Goal: Transaction & Acquisition: Obtain resource

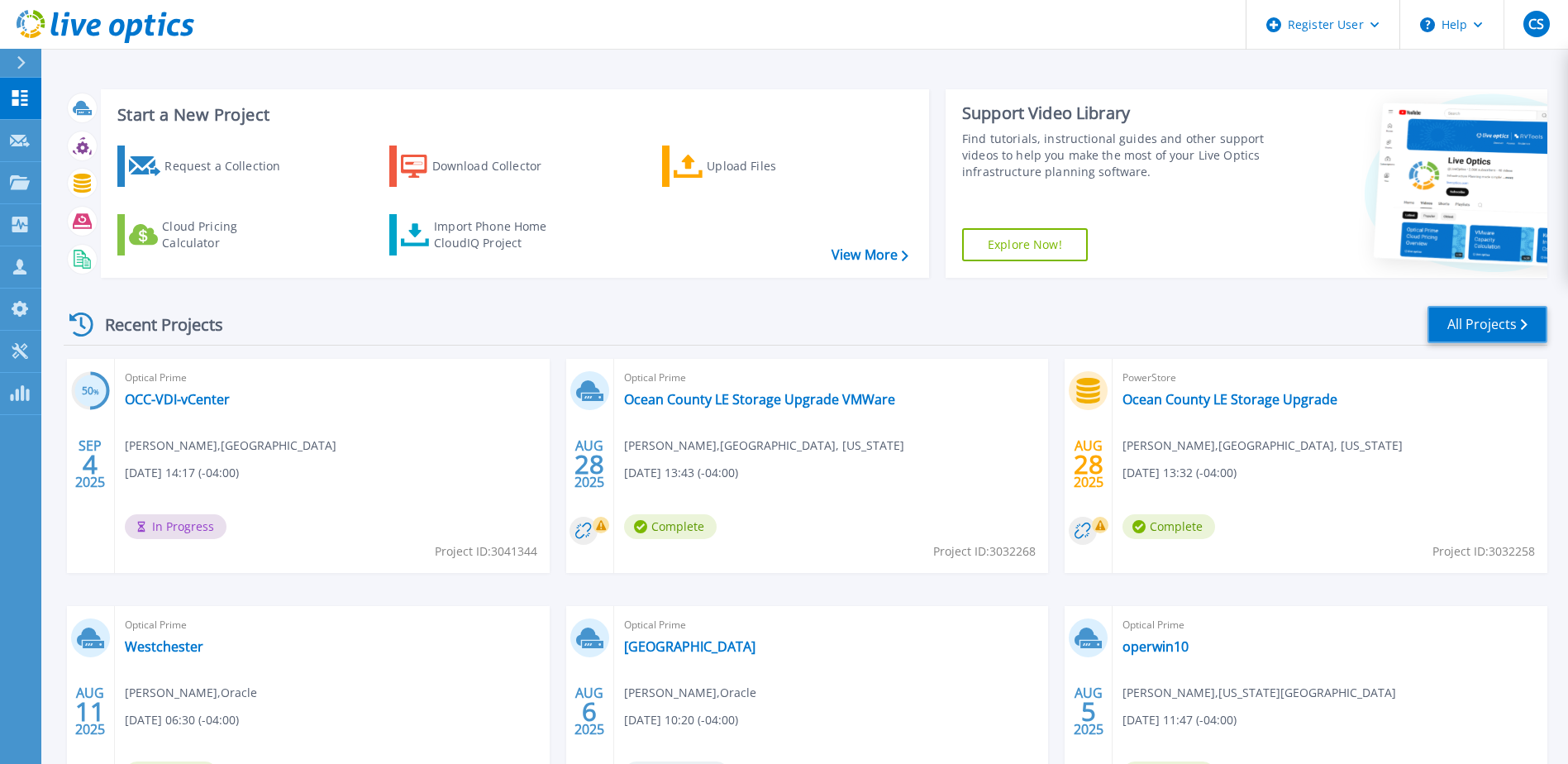
click at [1476, 329] on link "All Projects" at bounding box center [1487, 324] width 120 height 37
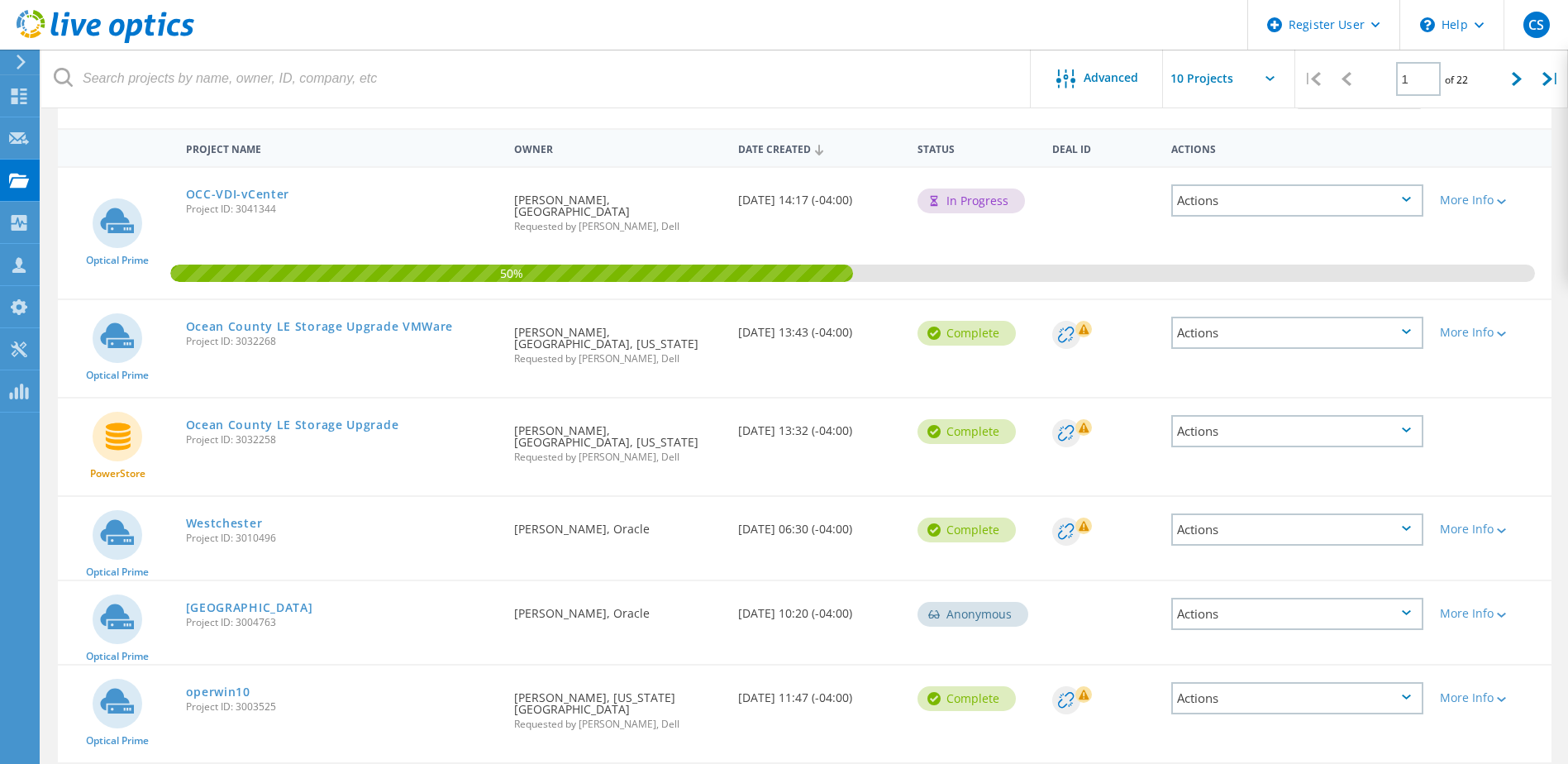
scroll to position [80, 0]
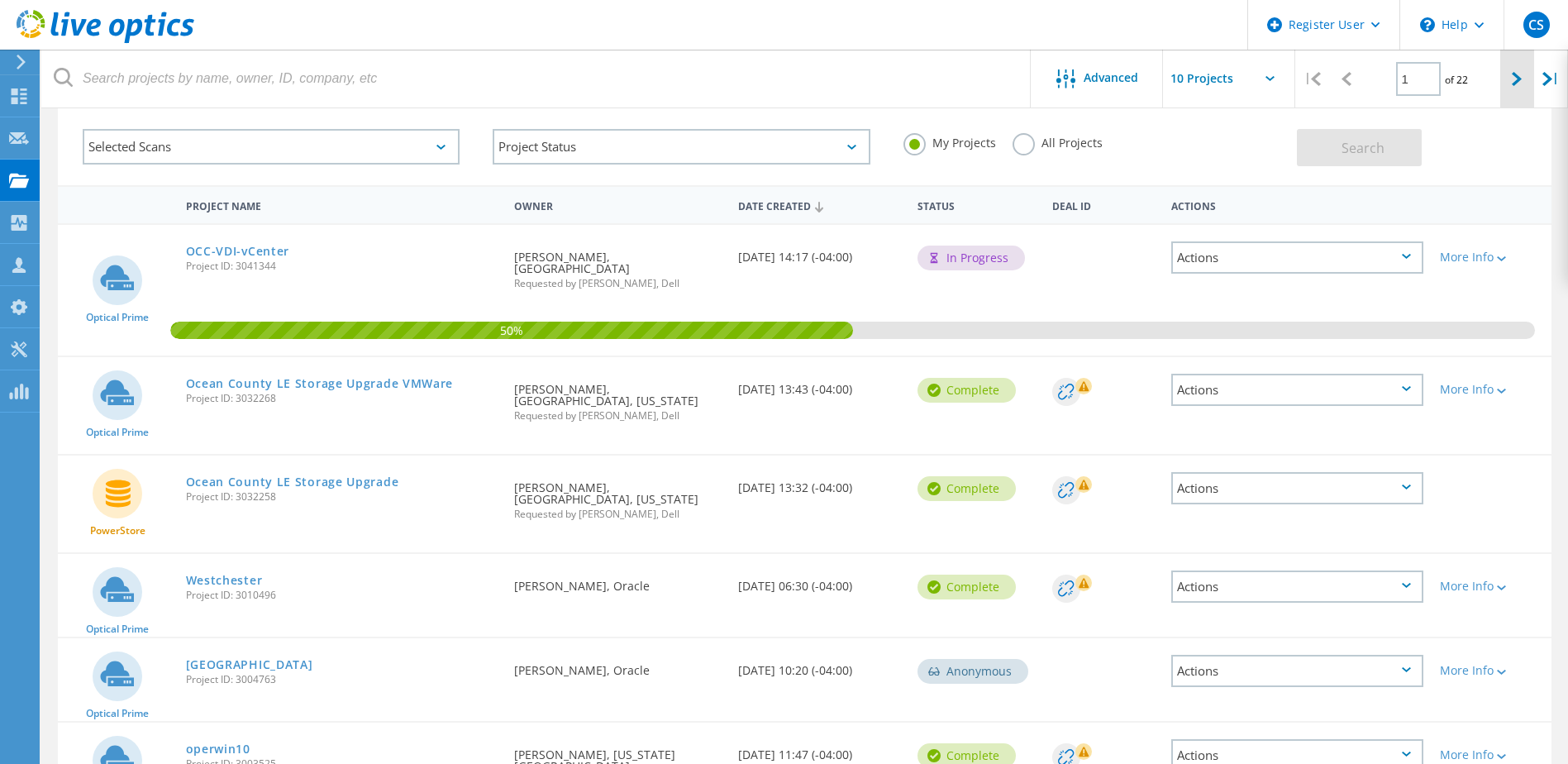
click at [1521, 86] on icon at bounding box center [1516, 79] width 10 height 14
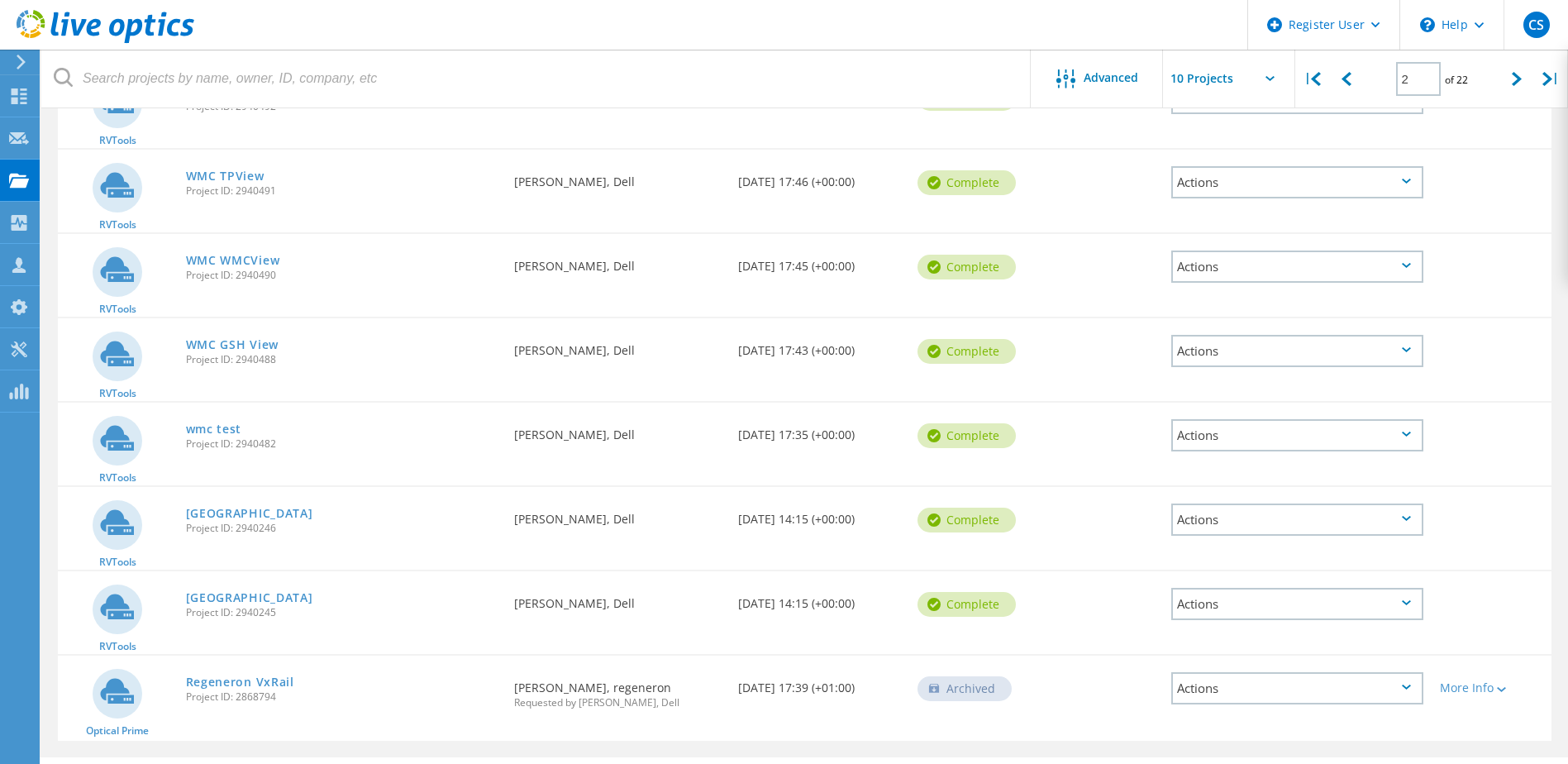
scroll to position [463, 0]
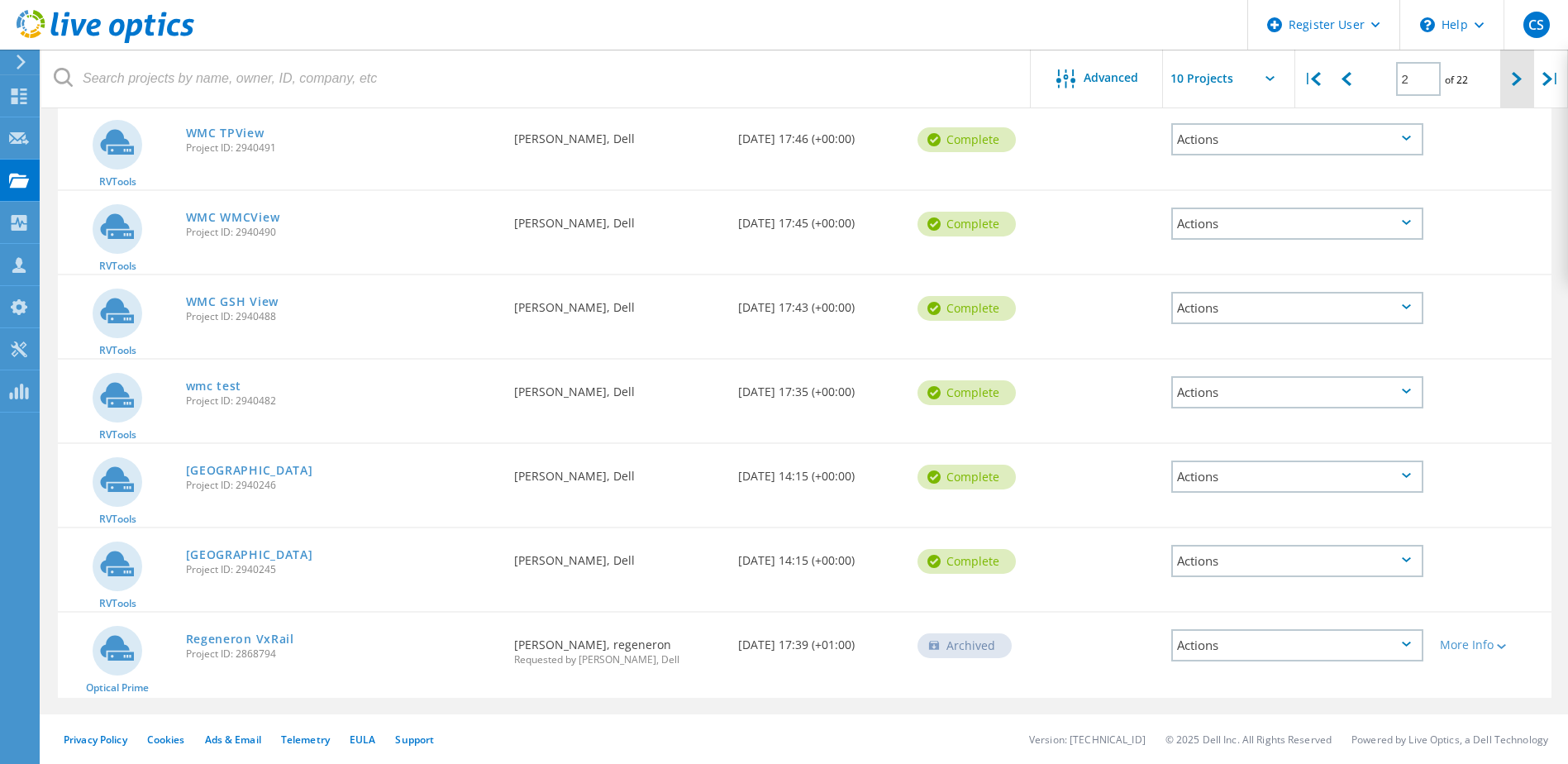
click at [1503, 91] on div at bounding box center [1516, 79] width 34 height 59
type input "3"
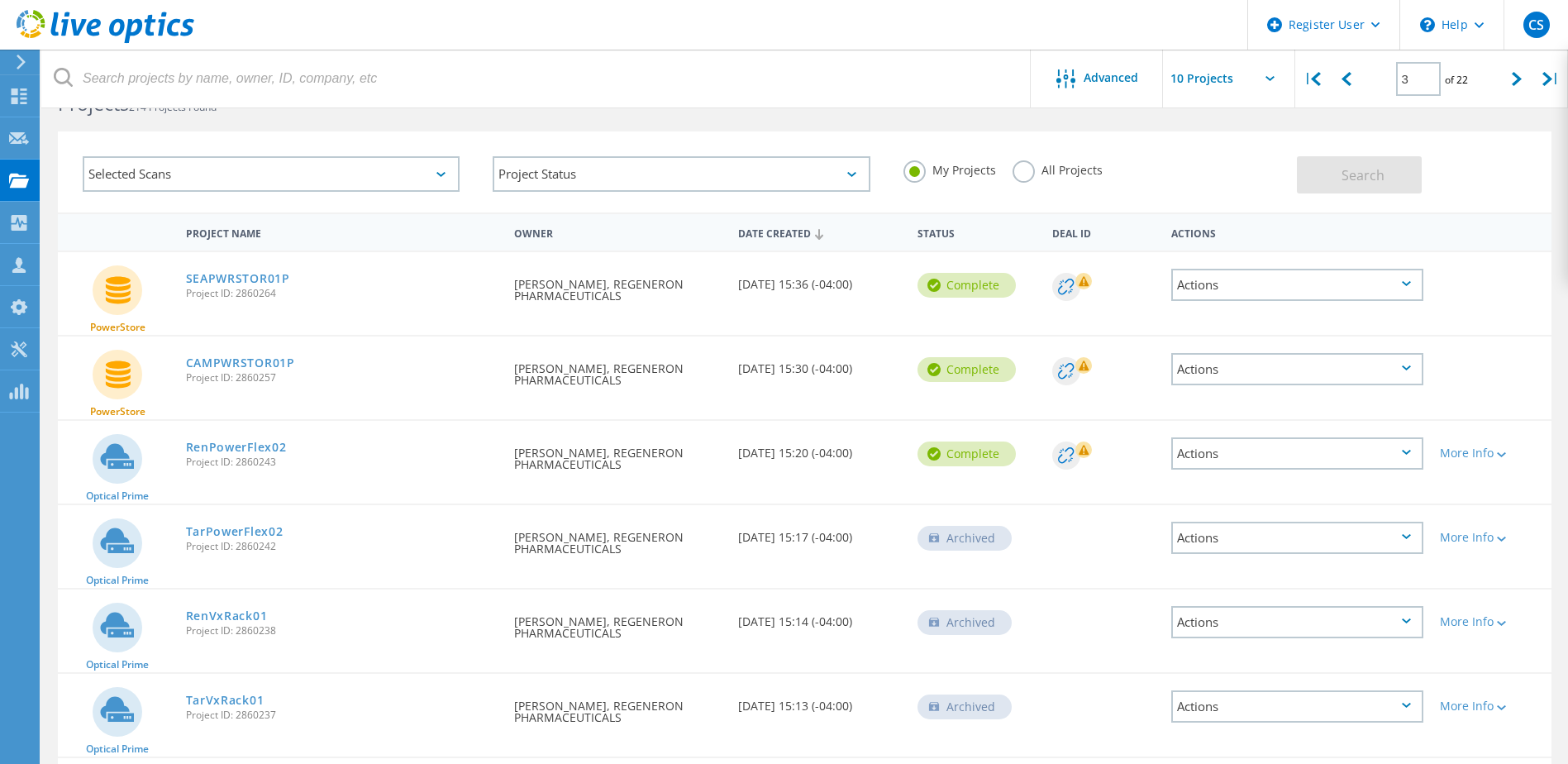
scroll to position [50, 0]
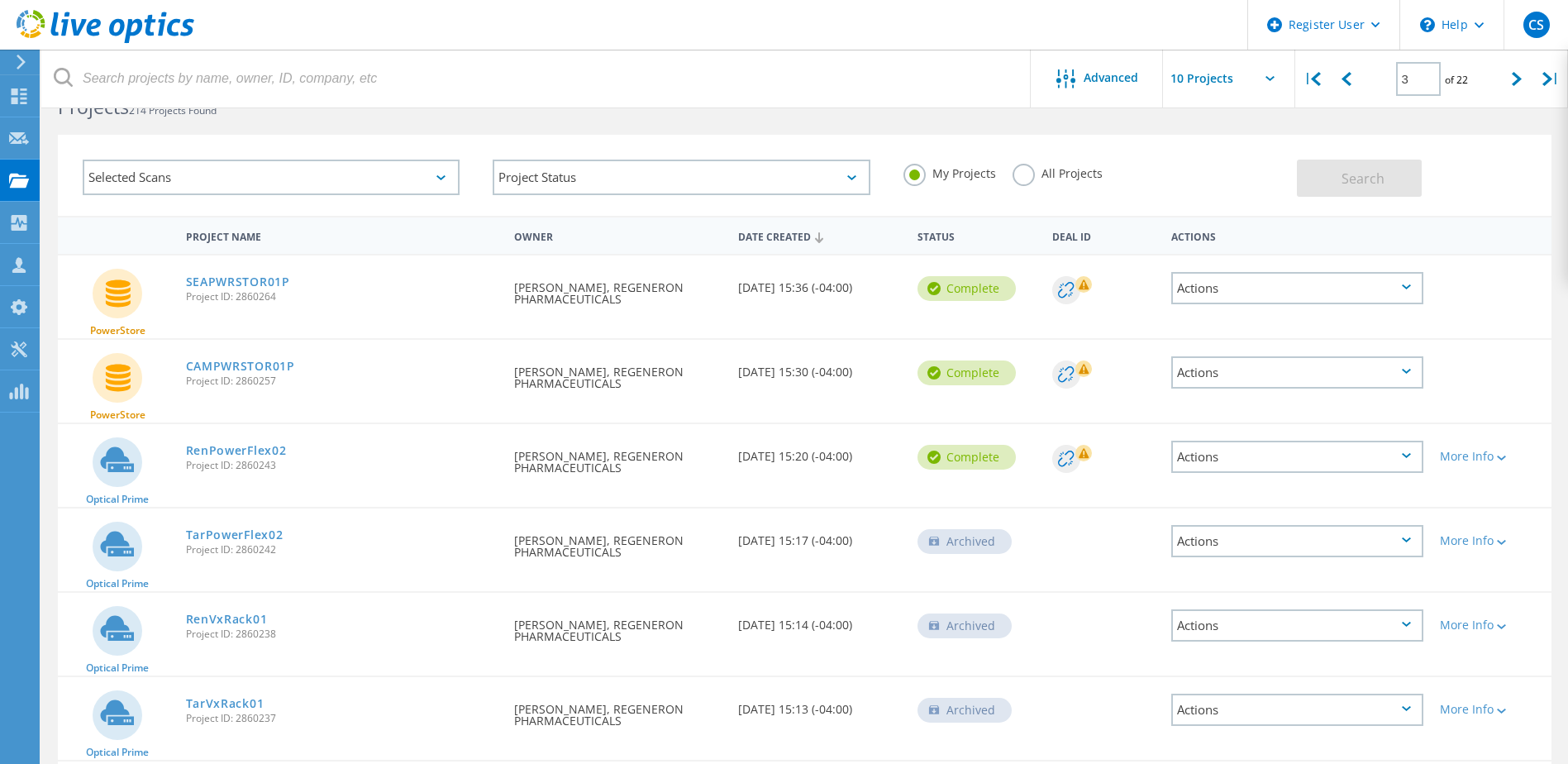
click at [218, 444] on link "RenPowerFlex02" at bounding box center [235, 450] width 101 height 12
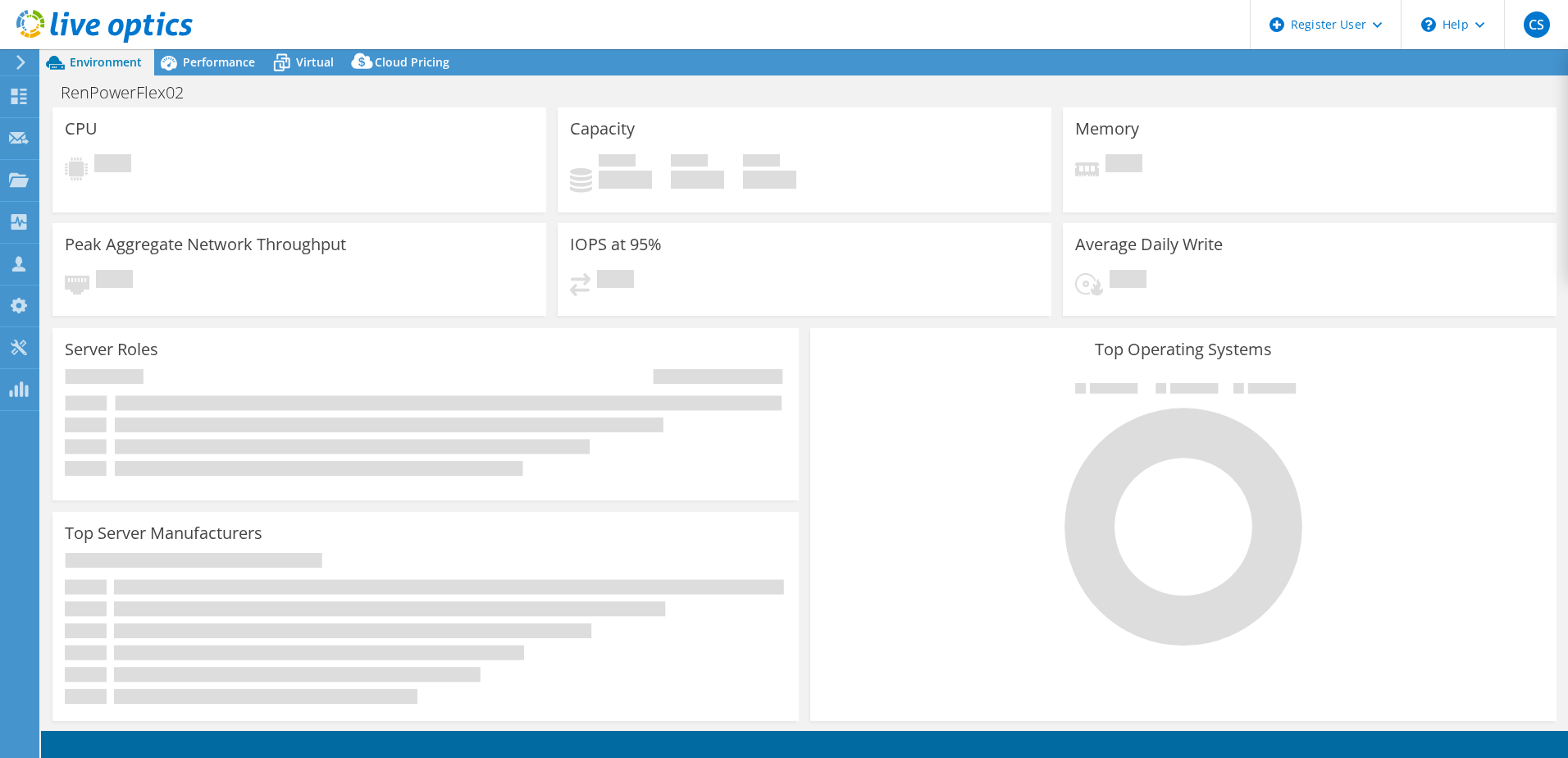
select select "USD"
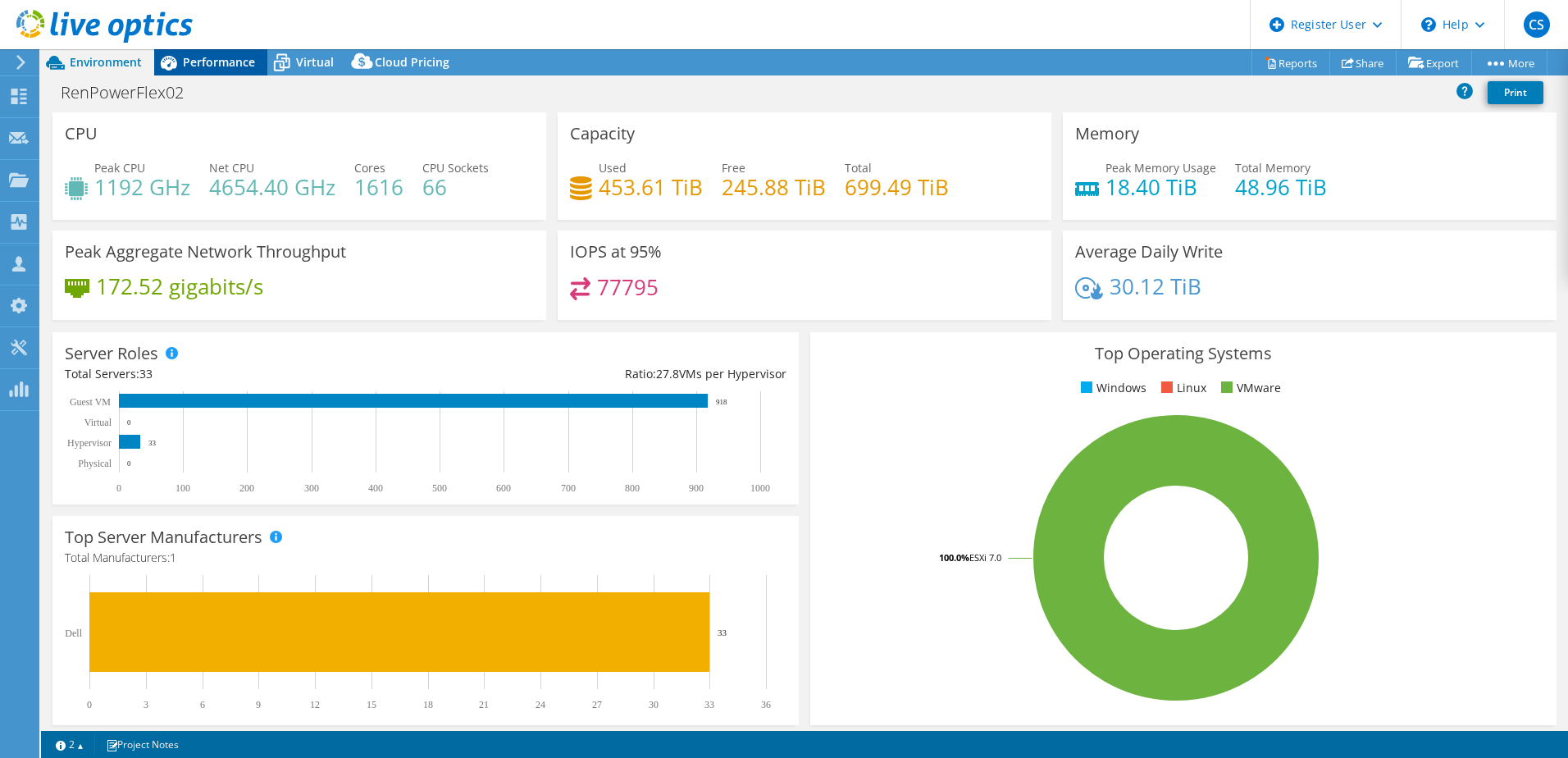
click at [207, 54] on span "Performance" at bounding box center [219, 61] width 72 height 16
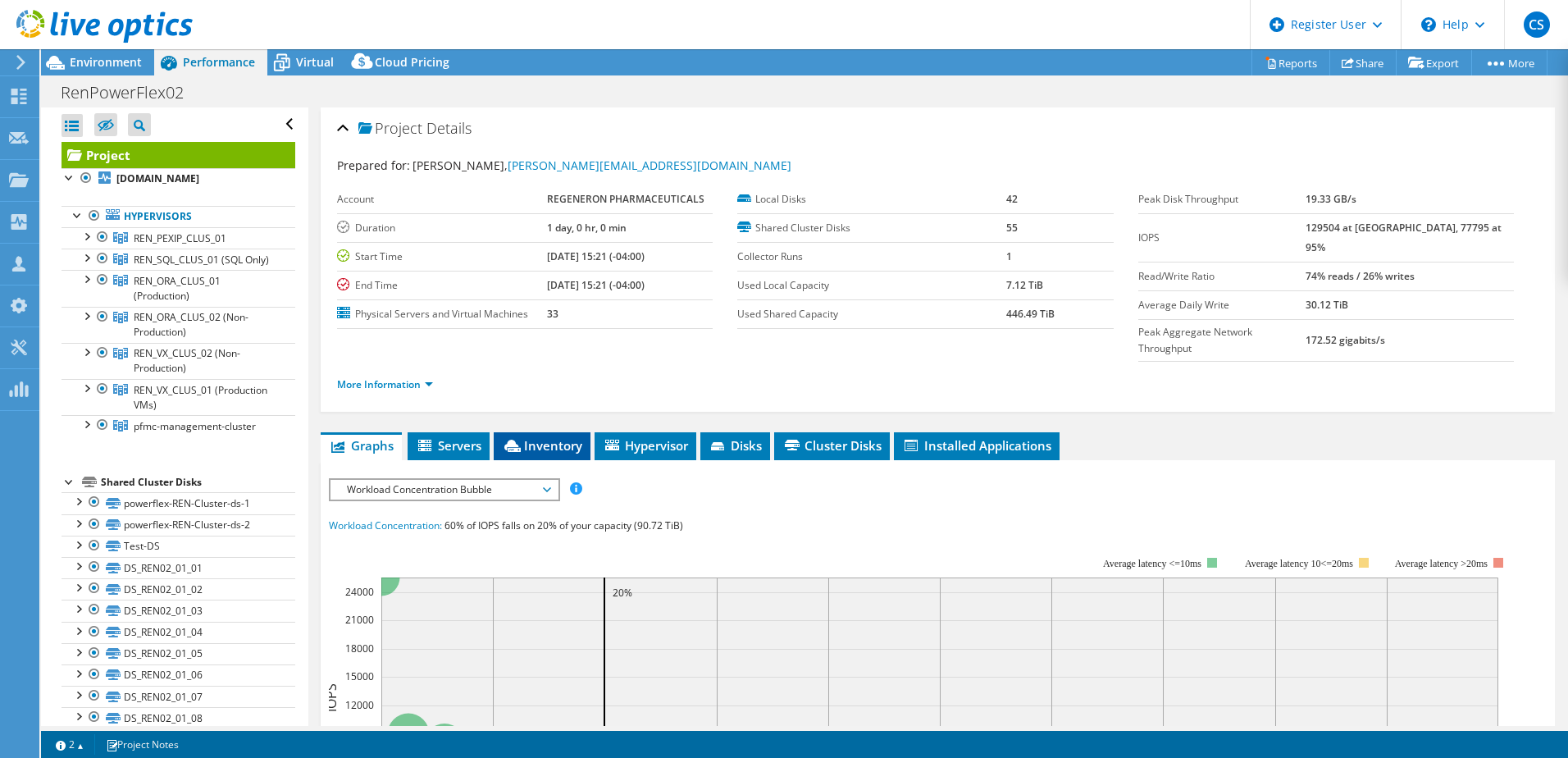
click at [577, 437] on span "Inventory" at bounding box center [543, 445] width 81 height 16
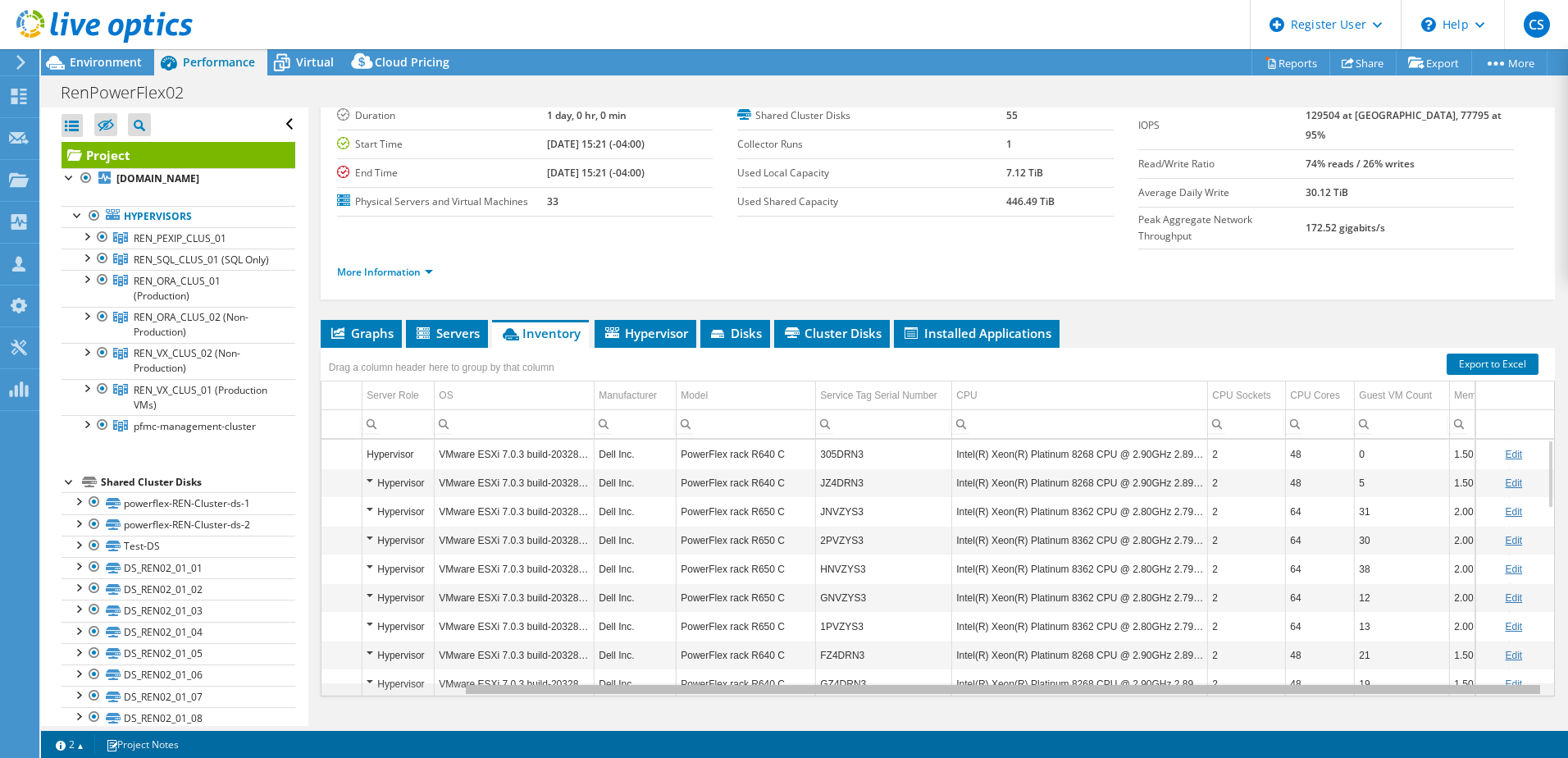
scroll to position [0, 161]
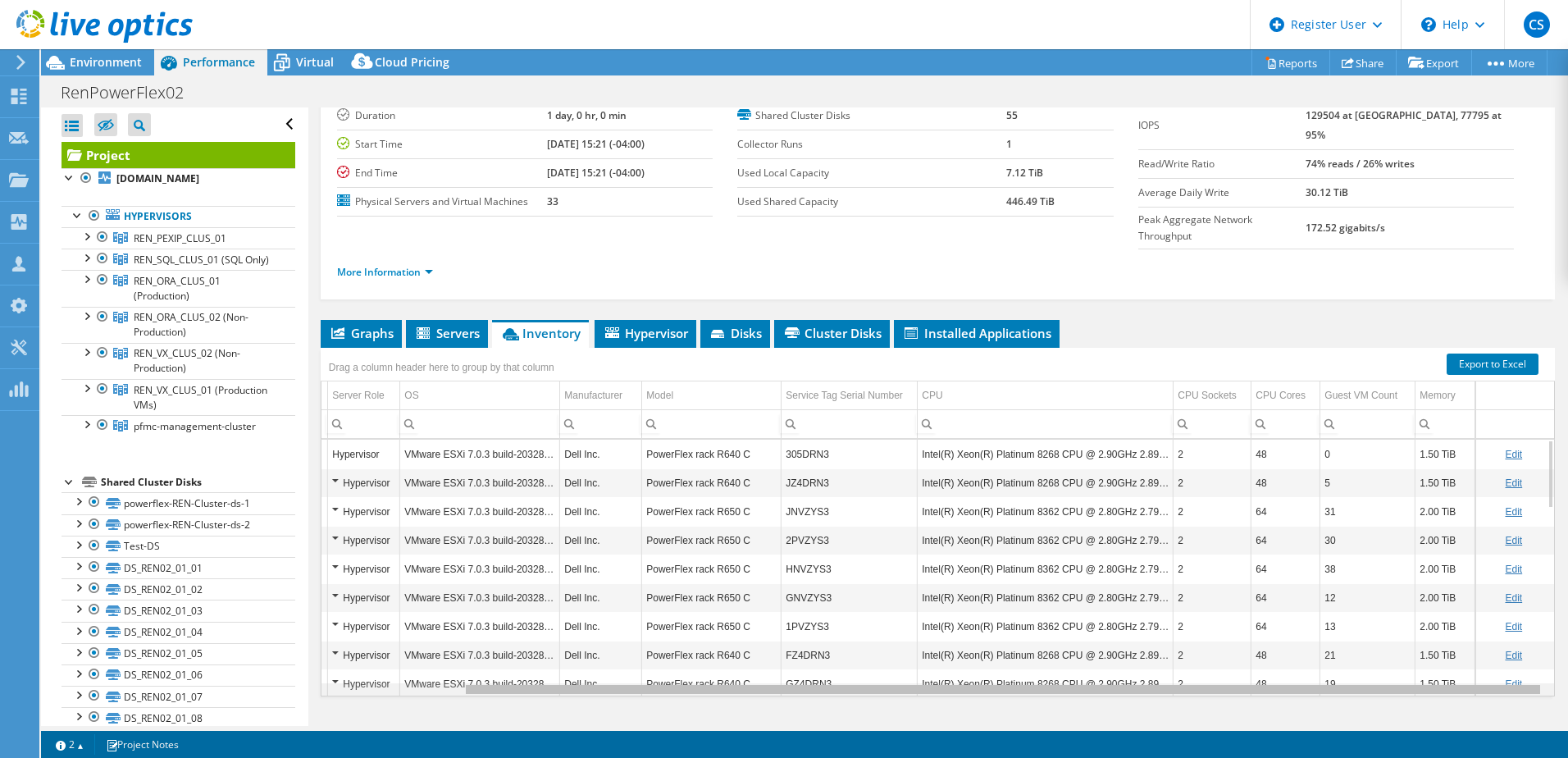
drag, startPoint x: 1242, startPoint y: 657, endPoint x: 1427, endPoint y: 653, distance: 185.0
click at [1427, 653] on body "CS Dell User Chad Sumner Chad.Sumner@dell.com Dell My Profile Log Out \n Help E…" at bounding box center [784, 379] width 1568 height 758
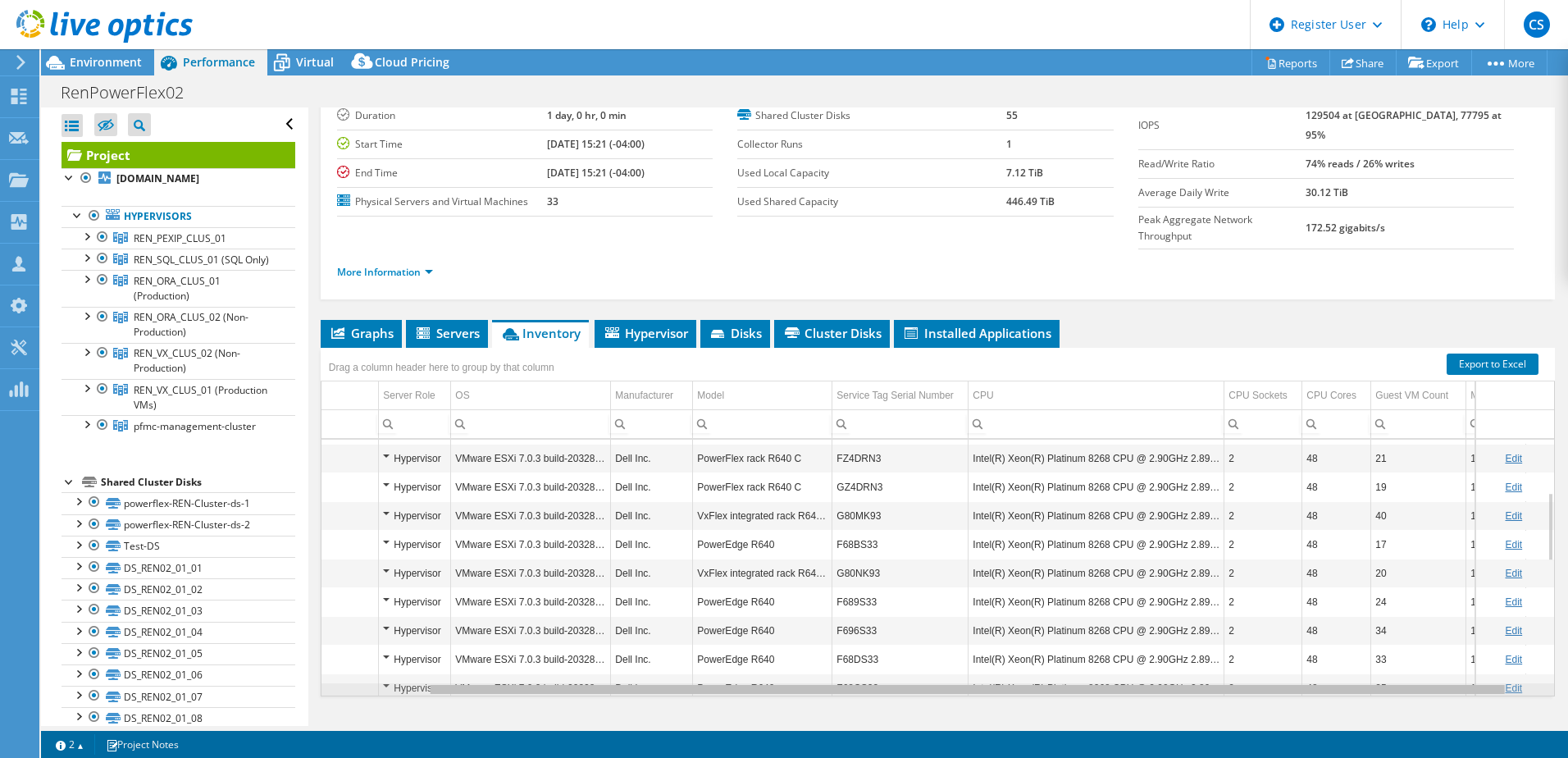
scroll to position [0, 0]
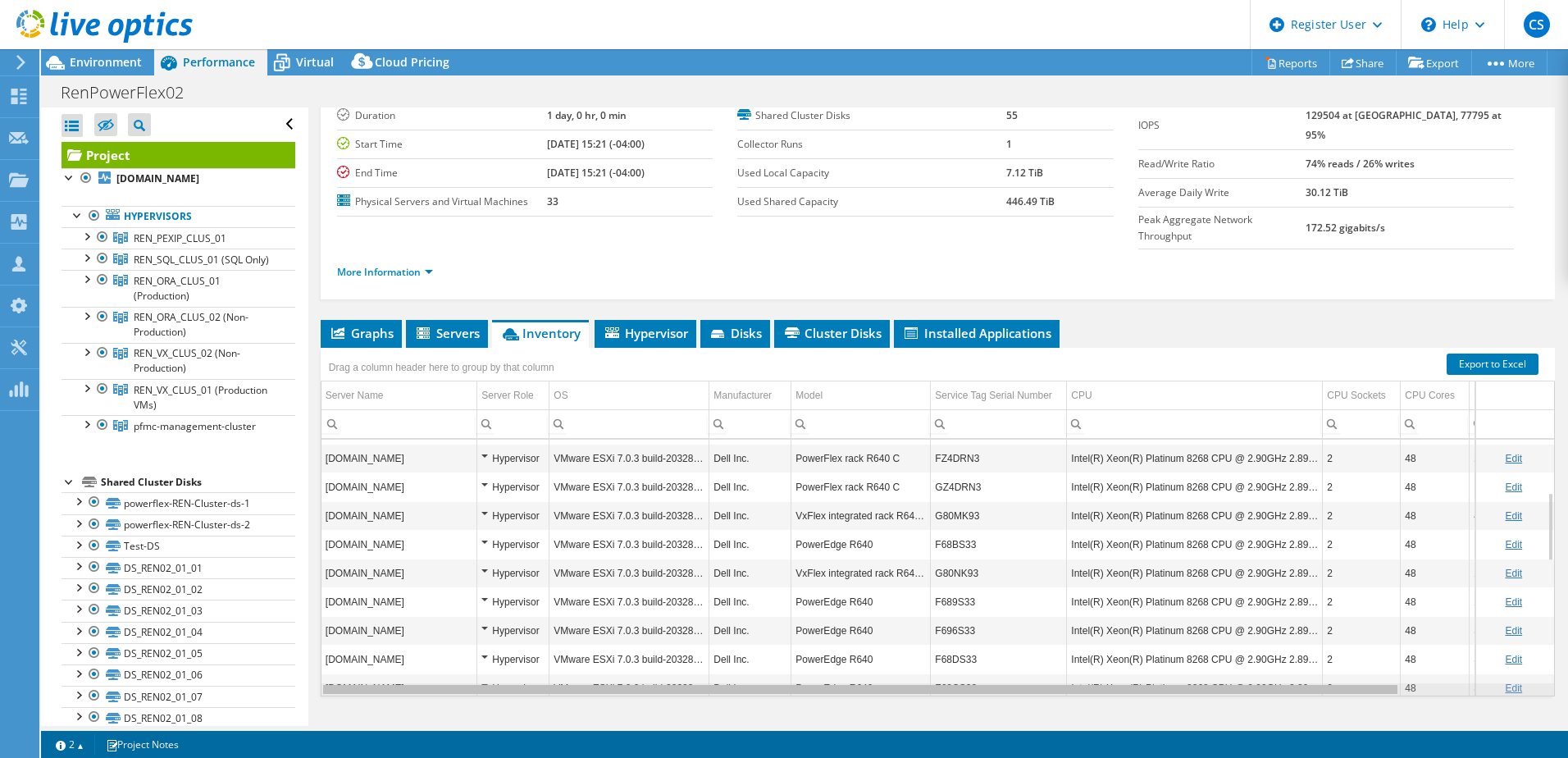
drag, startPoint x: 1354, startPoint y: 655, endPoint x: 971, endPoint y: 590, distance: 388.5
click at [1024, 637] on body "CS Dell User Chad Sumner Chad.Sumner@dell.com Dell My Profile Log Out \n Help E…" at bounding box center [784, 379] width 1568 height 758
click at [426, 327] on icon at bounding box center [425, 334] width 16 height 14
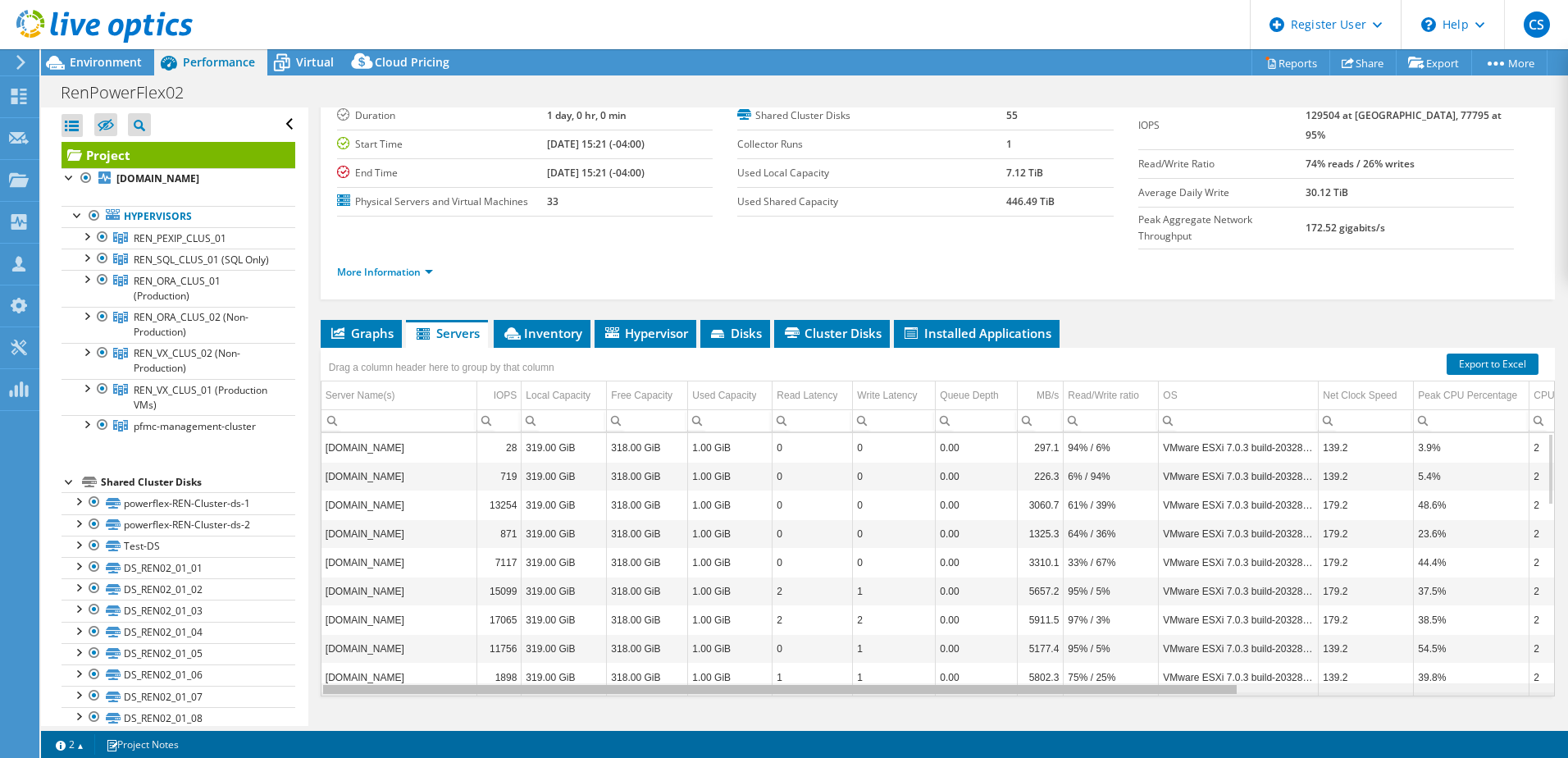
drag, startPoint x: 620, startPoint y: 659, endPoint x: 581, endPoint y: 700, distance: 56.6
click at [581, 700] on body "CS Dell User Chad Sumner Chad.Sumner@dell.com Dell My Profile Log Out \n Help E…" at bounding box center [784, 379] width 1568 height 758
click at [102, 24] on icon at bounding box center [104, 27] width 176 height 34
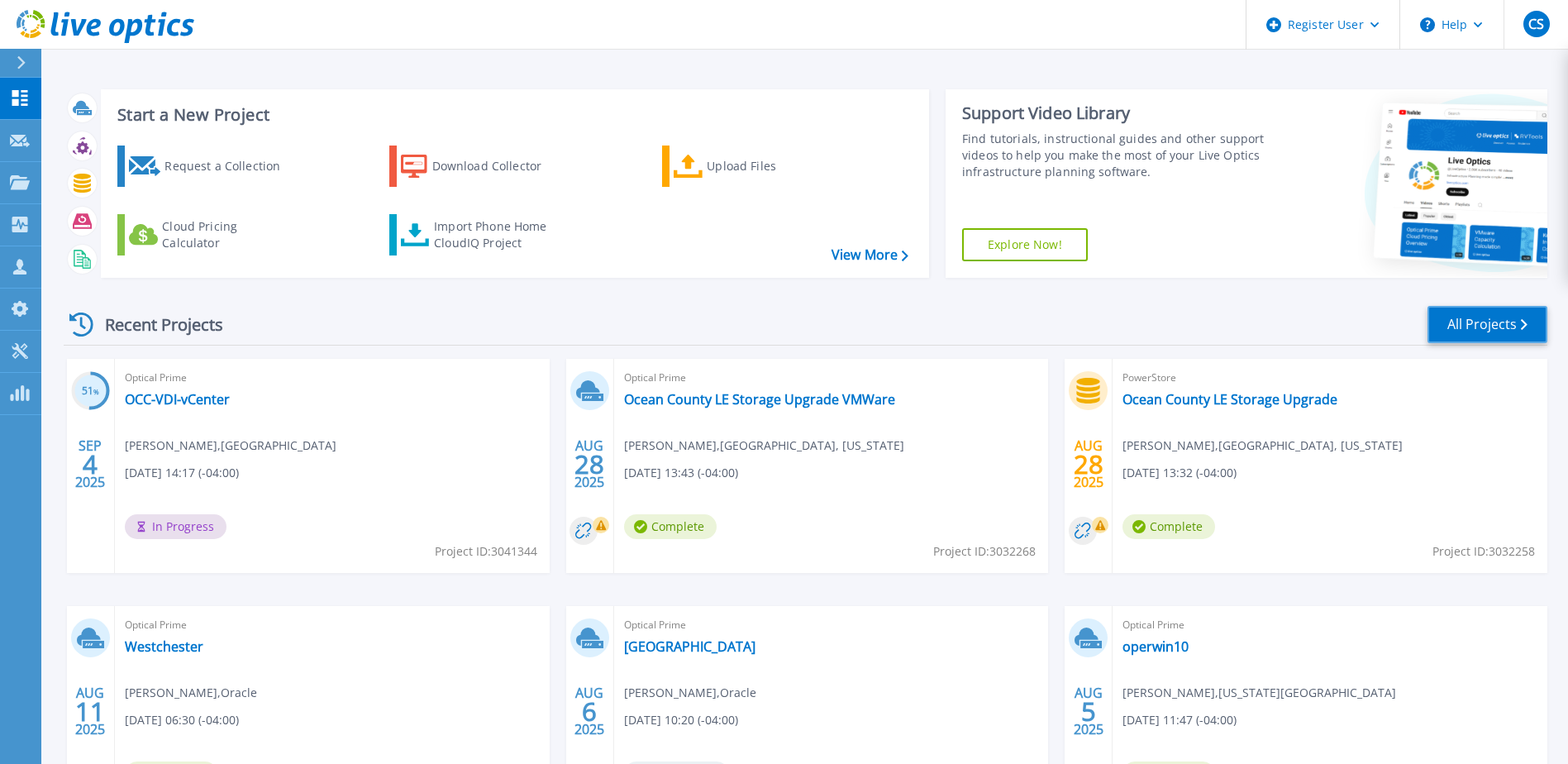
click at [1498, 325] on link "All Projects" at bounding box center [1487, 324] width 120 height 37
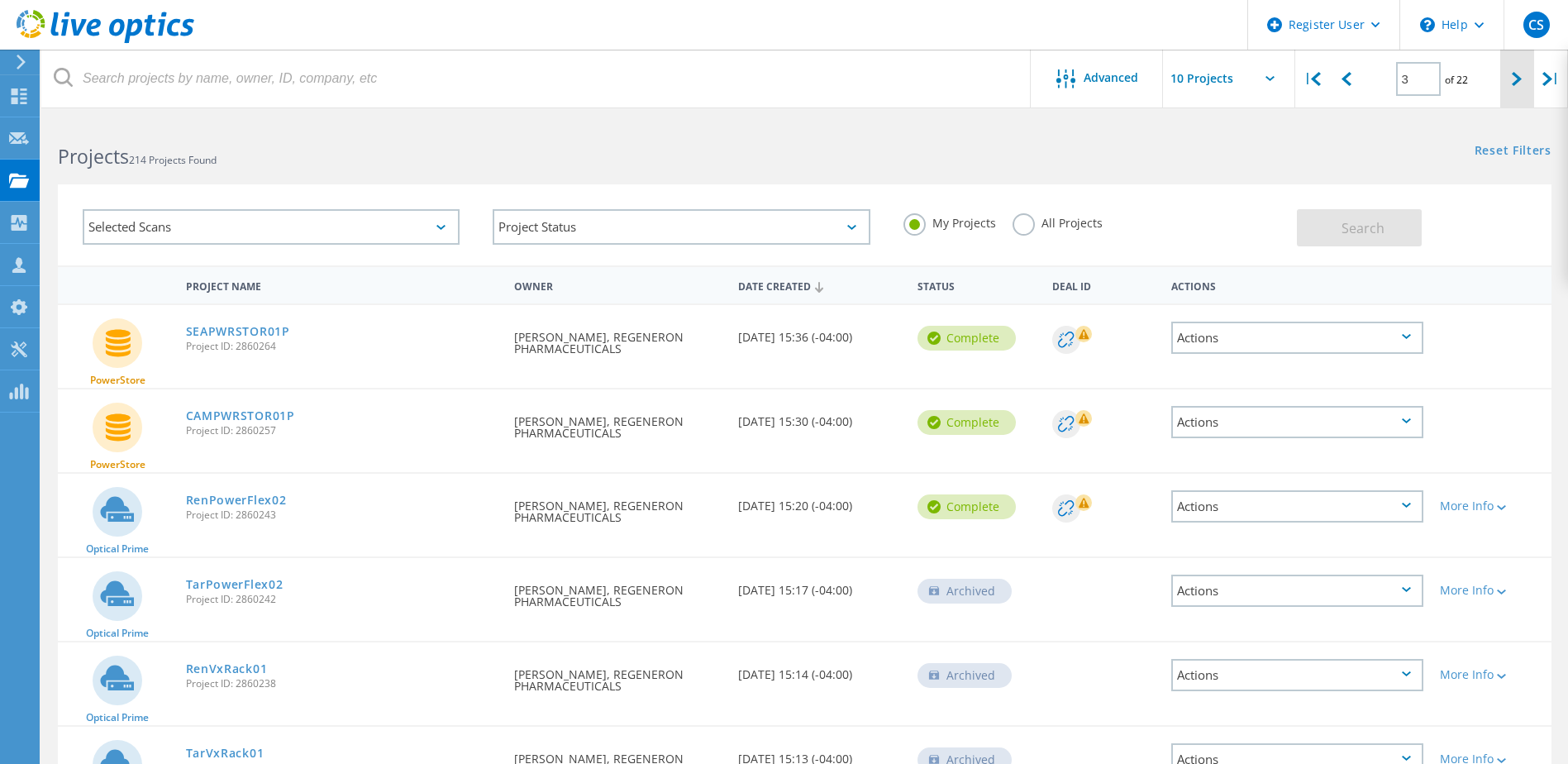
click at [1514, 79] on icon at bounding box center [1516, 79] width 10 height 14
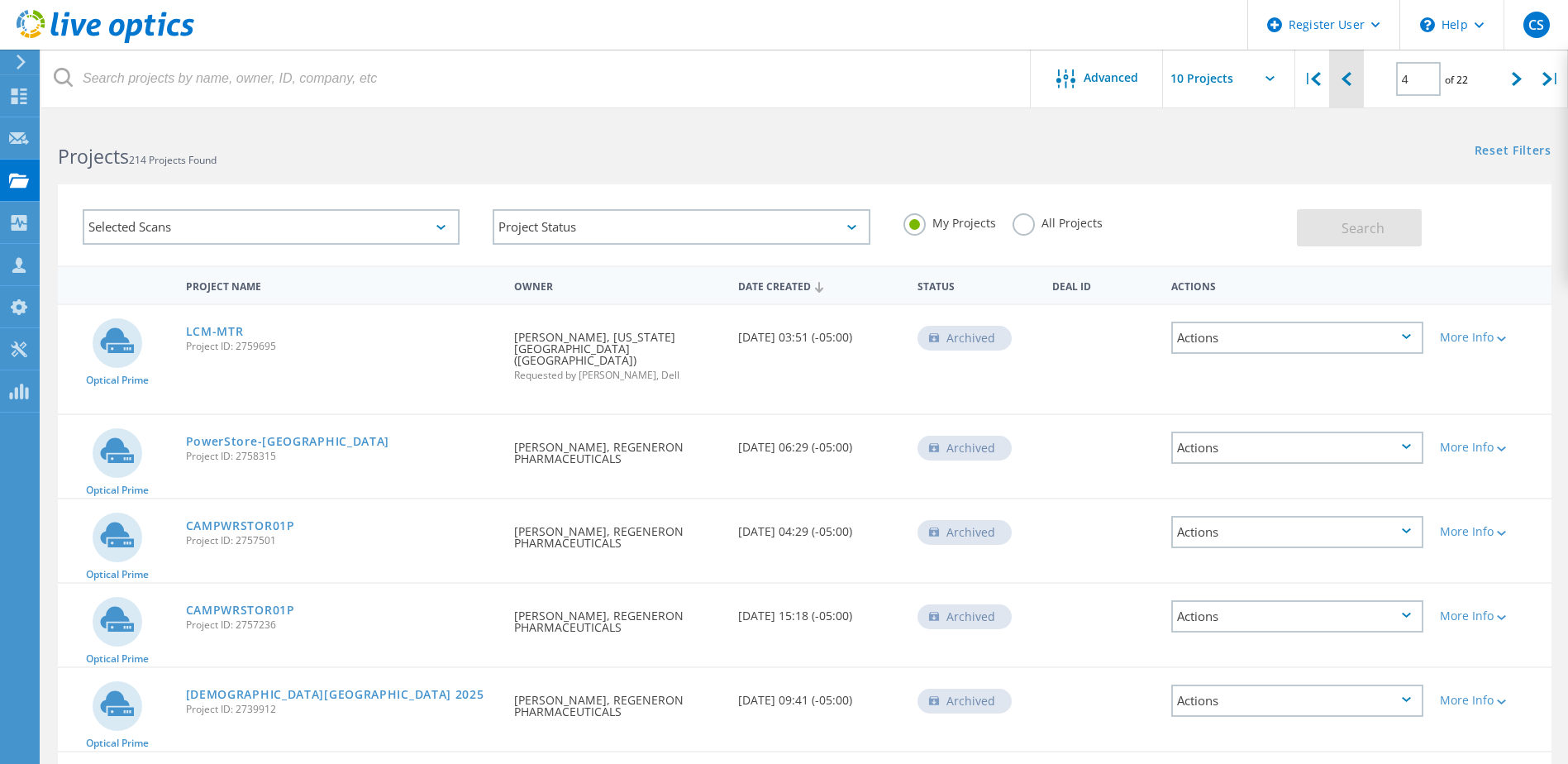
click at [1343, 79] on icon at bounding box center [1345, 79] width 10 height 14
type input "3"
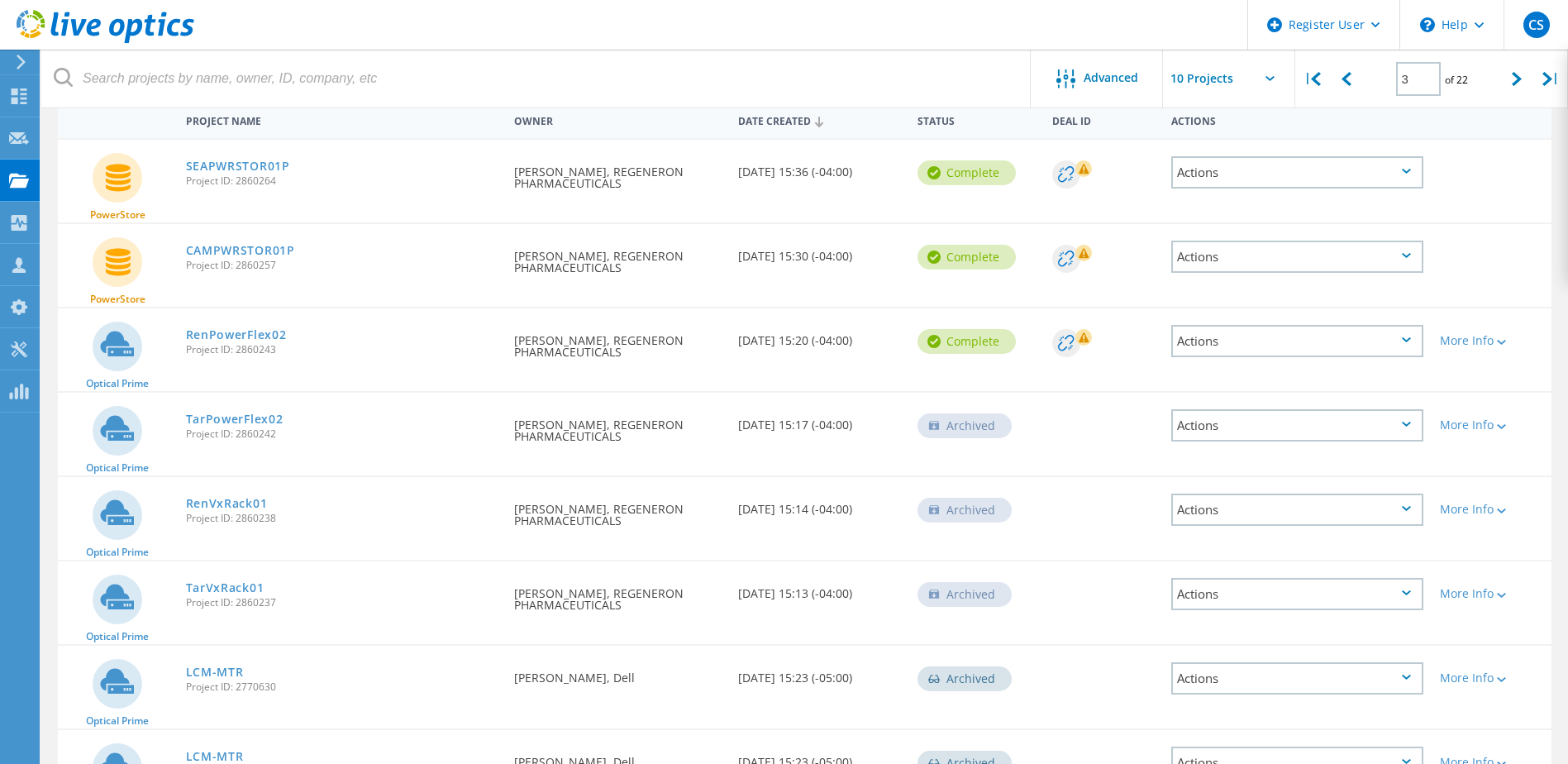
scroll to position [82, 0]
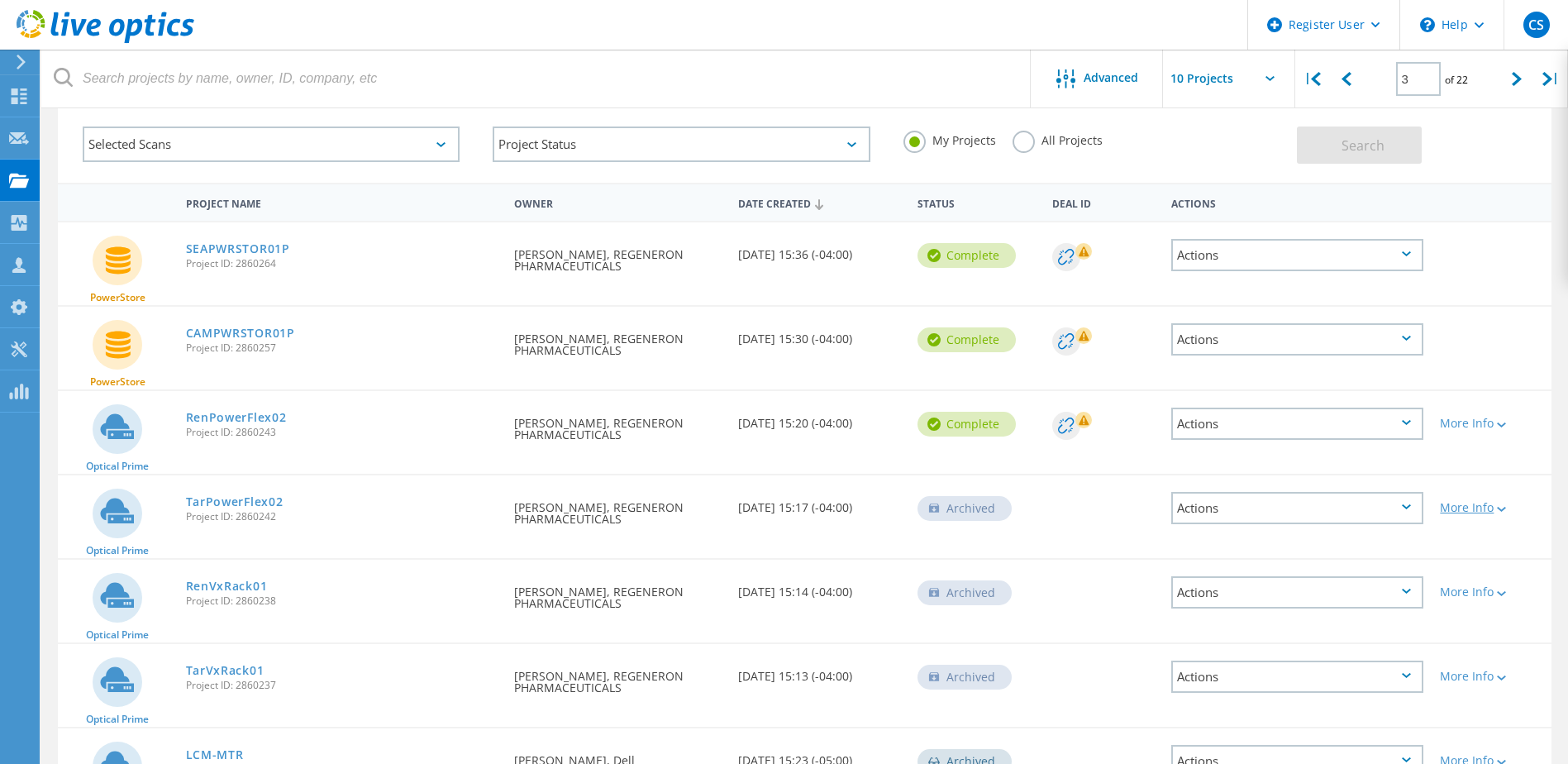
click at [1475, 507] on div "More Info" at bounding box center [1491, 507] width 103 height 12
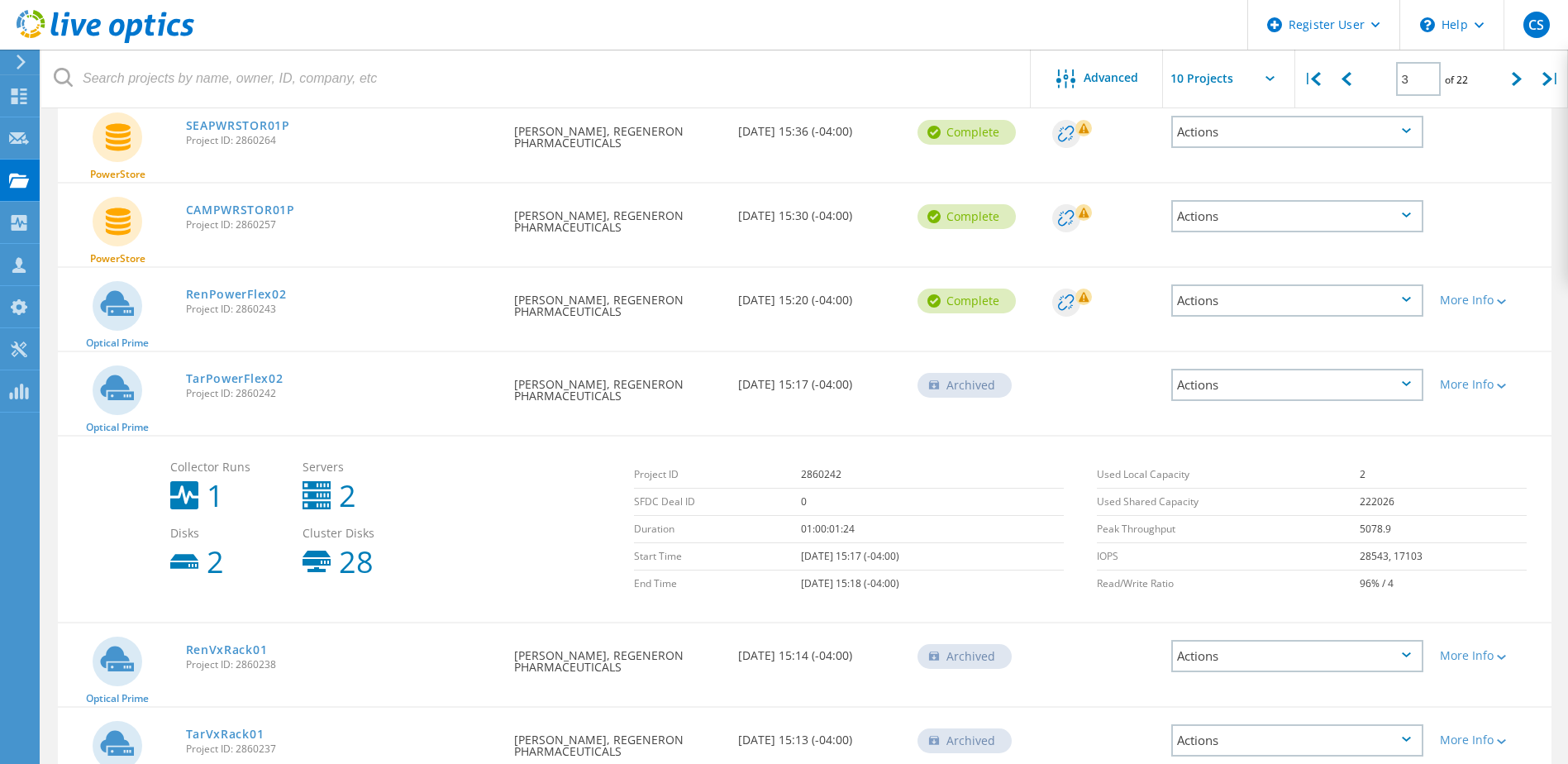
scroll to position [248, 0]
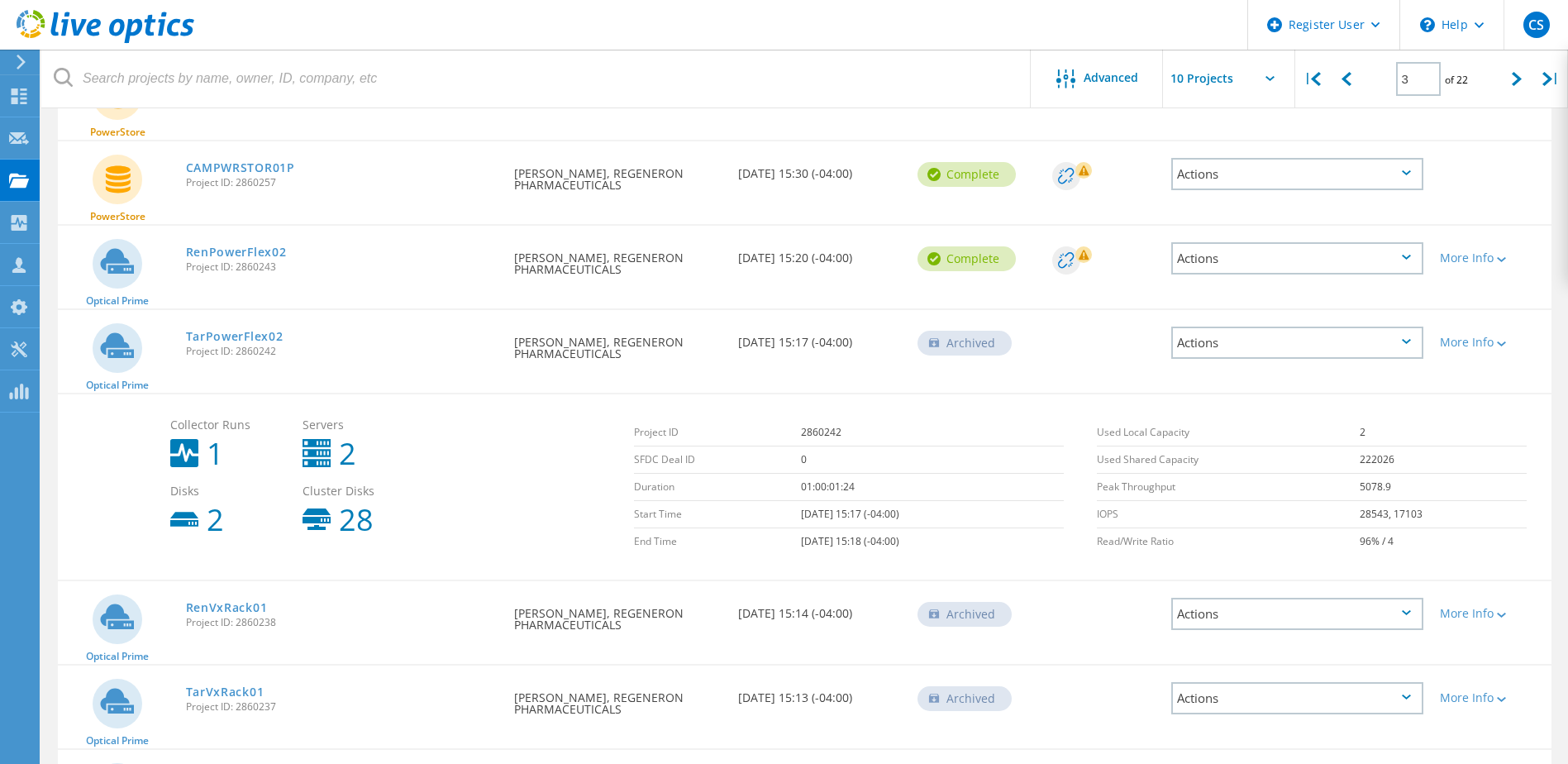
click at [1380, 346] on div "Actions" at bounding box center [1297, 342] width 252 height 32
click at [1475, 376] on div "Optical Prime TarPowerFlex02 Project ID: 2860242 Requested By Mariappan Kalaiva…" at bounding box center [804, 351] width 1493 height 82
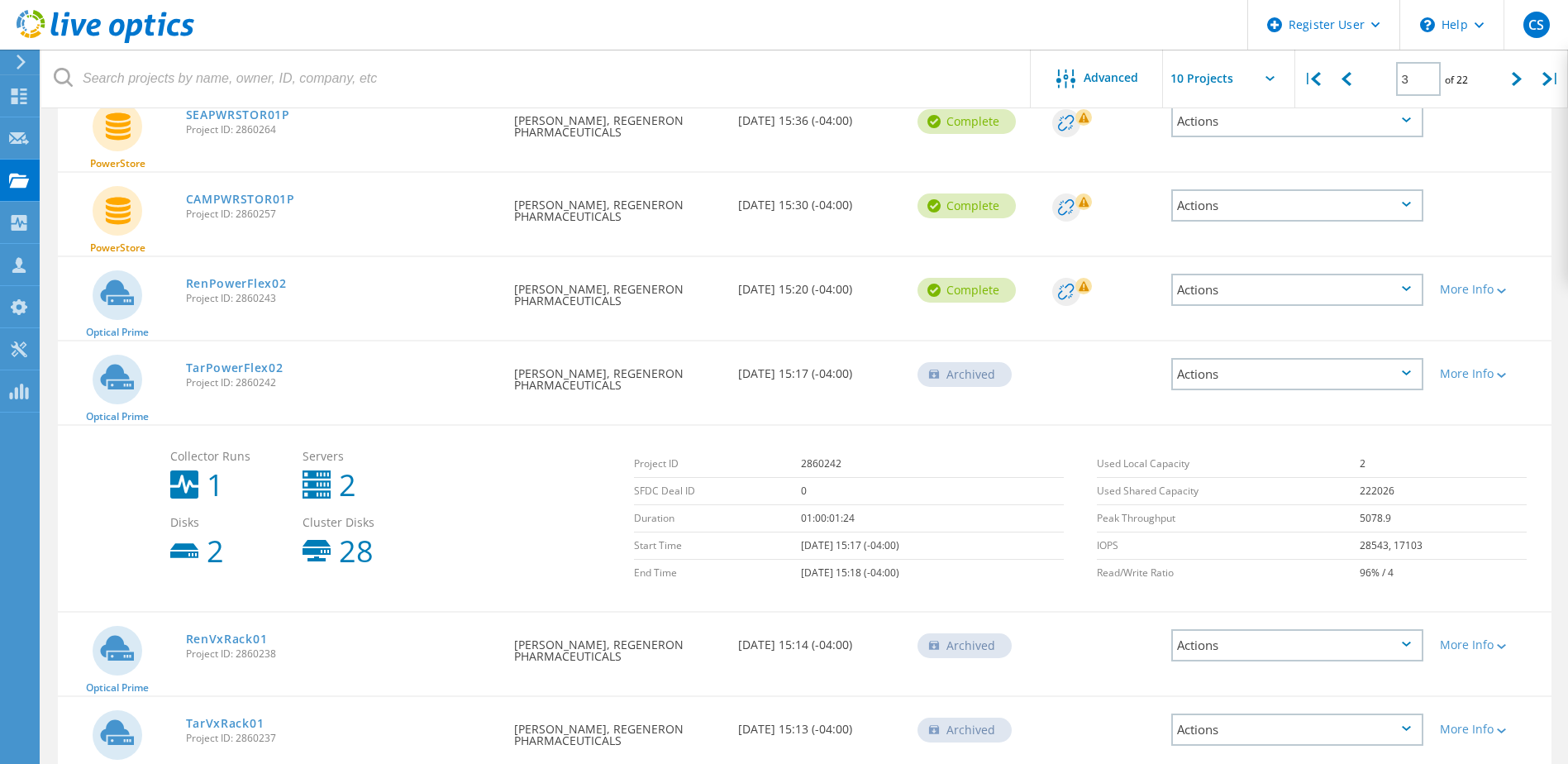
scroll to position [165, 0]
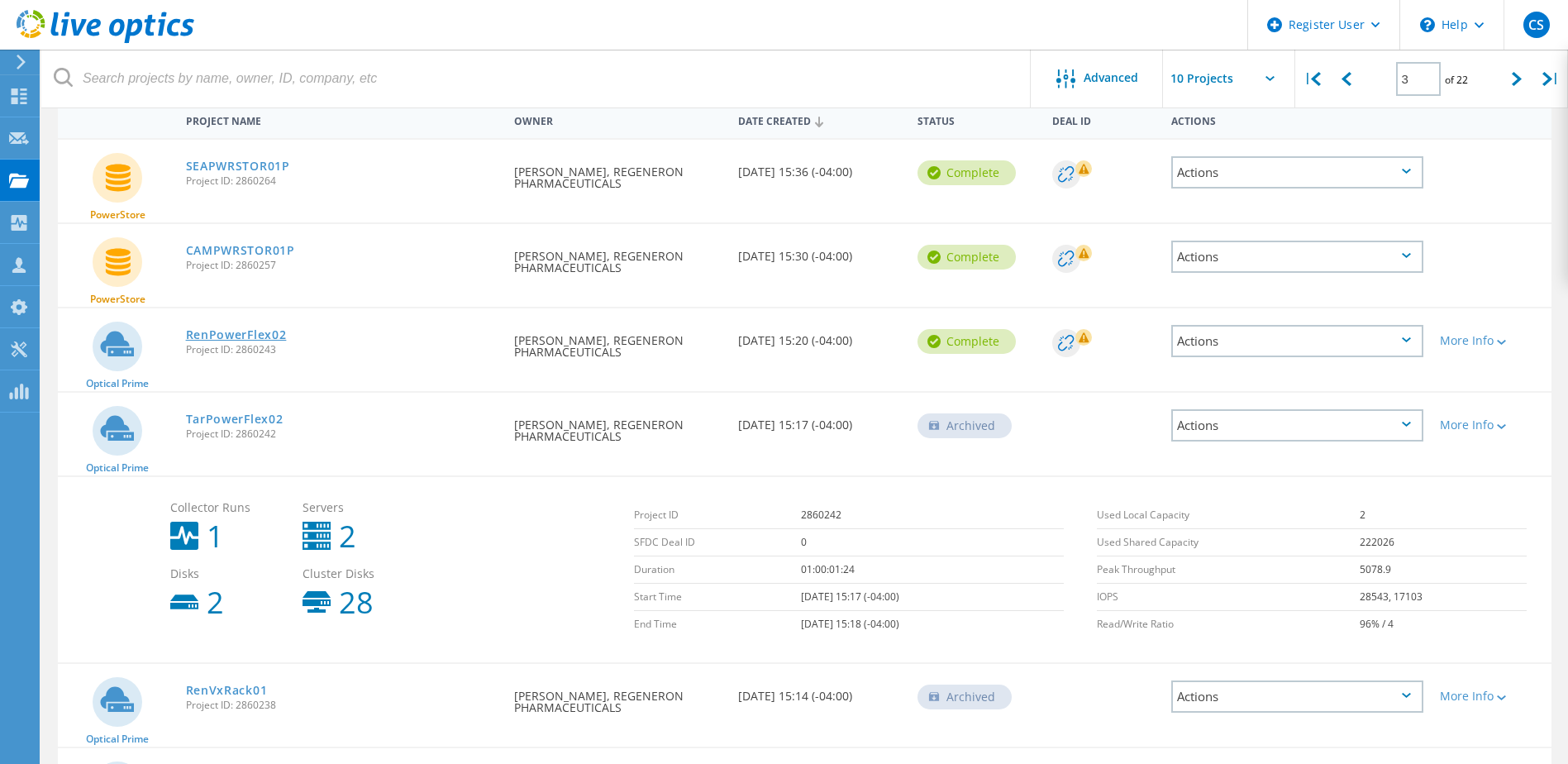
click at [267, 336] on link "RenPowerFlex02" at bounding box center [235, 334] width 101 height 12
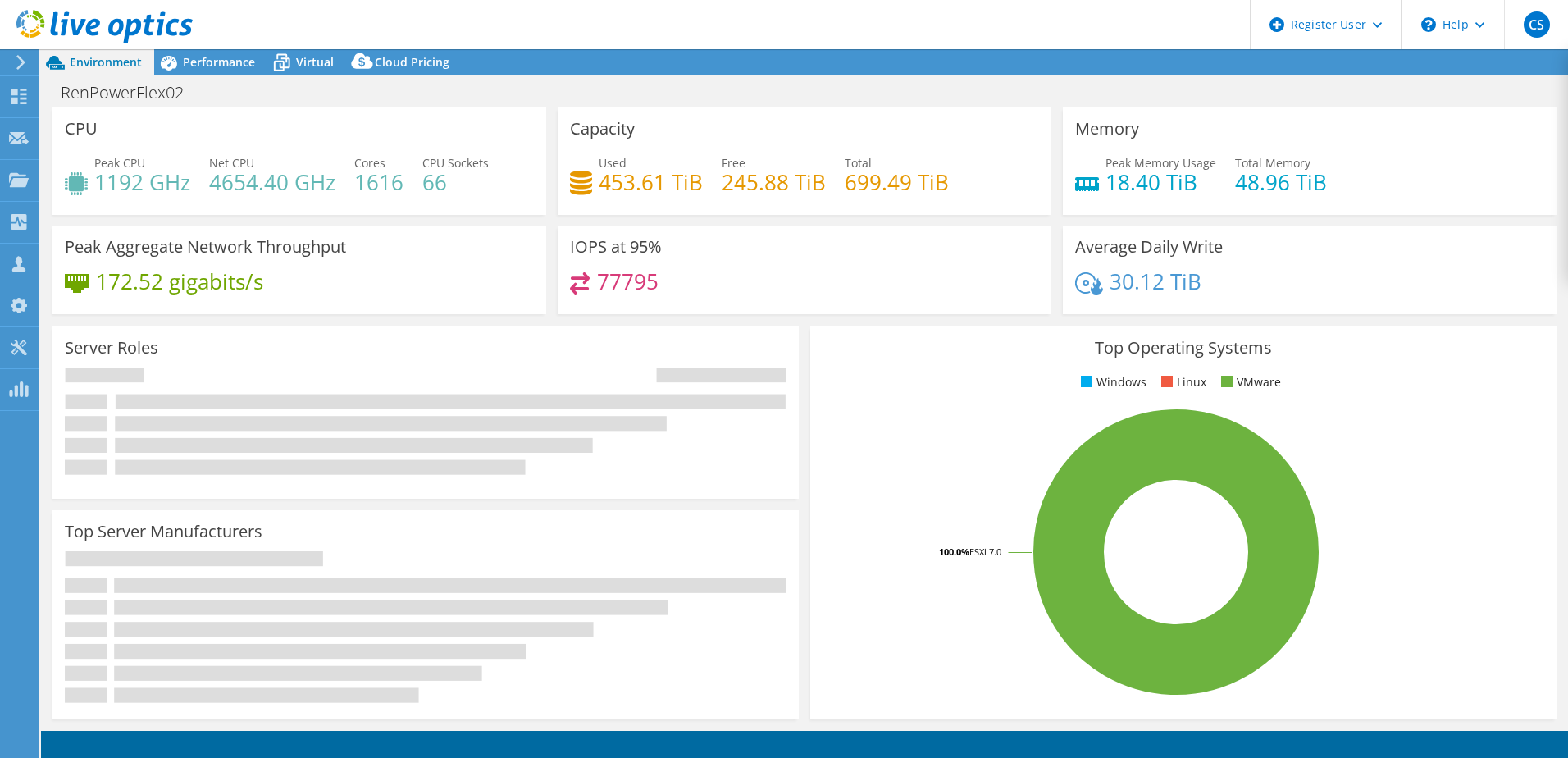
select select "USD"
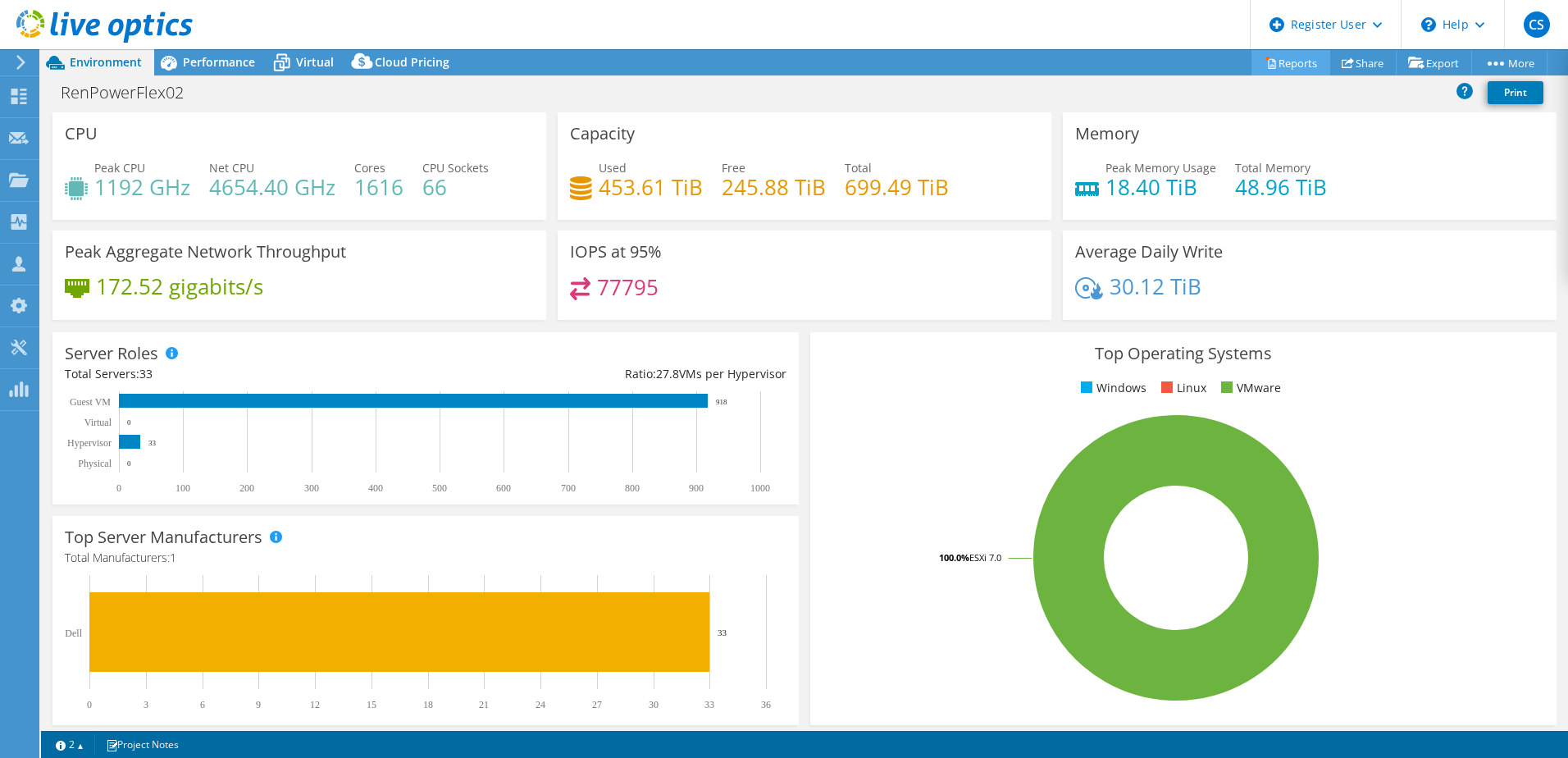
click at [1284, 59] on link "Reports" at bounding box center [1291, 63] width 79 height 26
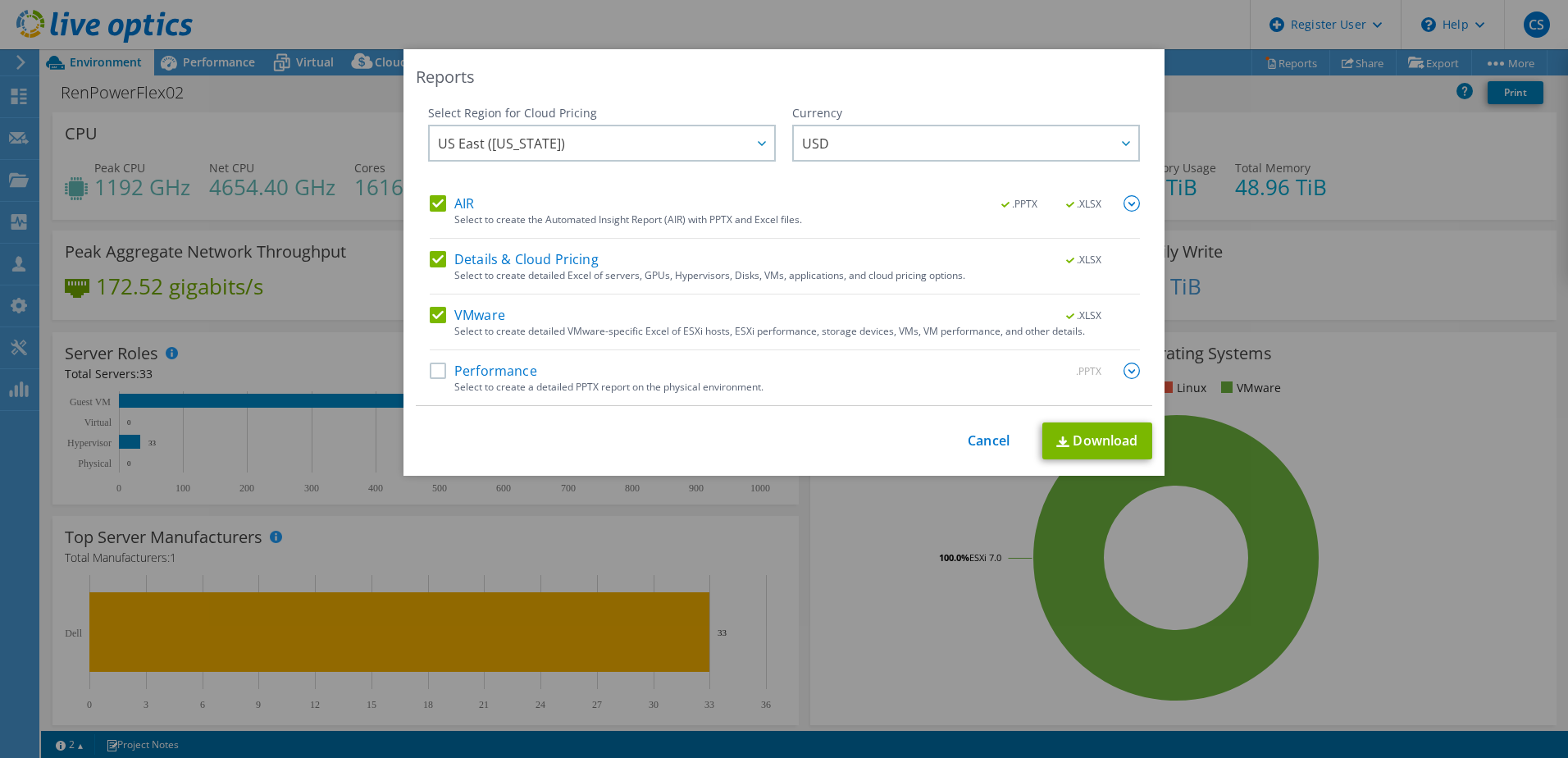
click at [433, 205] on label "AIR" at bounding box center [452, 203] width 44 height 16
click at [0, 0] on input "AIR" at bounding box center [0, 0] width 0 height 0
click at [436, 258] on label "Details & Cloud Pricing" at bounding box center [514, 259] width 169 height 16
click at [0, 0] on input "Details & Cloud Pricing" at bounding box center [0, 0] width 0 height 0
click at [1080, 447] on link "Download" at bounding box center [1097, 441] width 110 height 37
